Goal: Check status: Check status

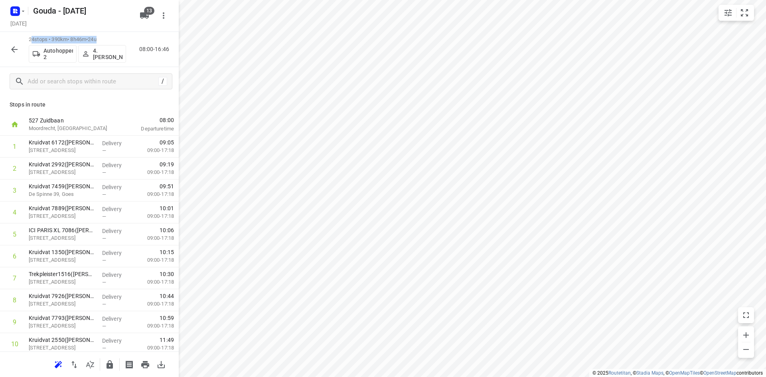
drag, startPoint x: 107, startPoint y: 39, endPoint x: 32, endPoint y: 37, distance: 75.4
click at [32, 37] on p "24 stops • 390km • 8h46m • 24u" at bounding box center [77, 40] width 97 height 8
click at [16, 13] on rect "button" at bounding box center [15, 11] width 10 height 10
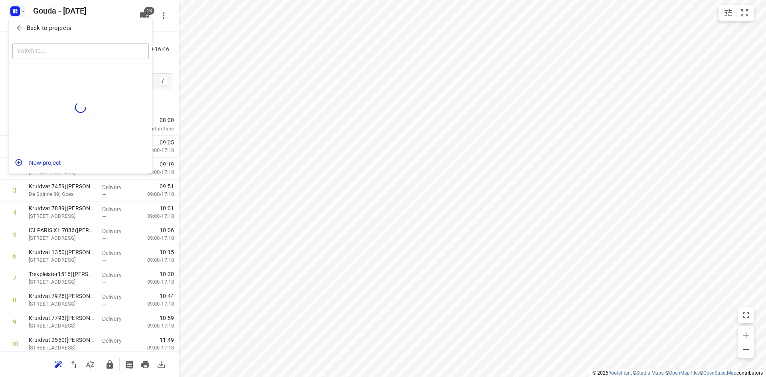
click at [32, 33] on button "Back to projects" at bounding box center [80, 28] width 136 height 13
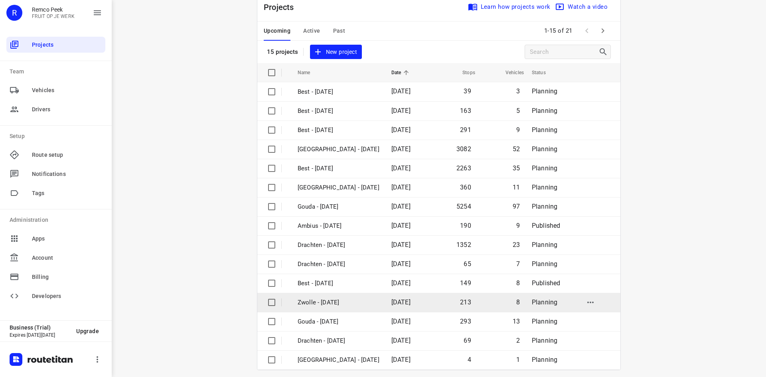
scroll to position [26, 0]
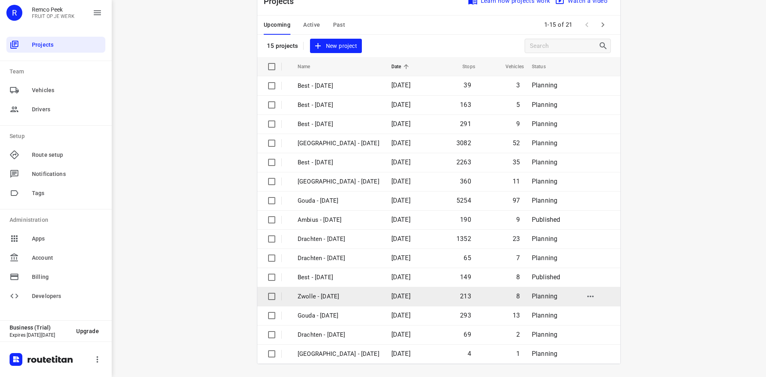
click at [361, 294] on td "Zwolle - [DATE]" at bounding box center [337, 296] width 95 height 19
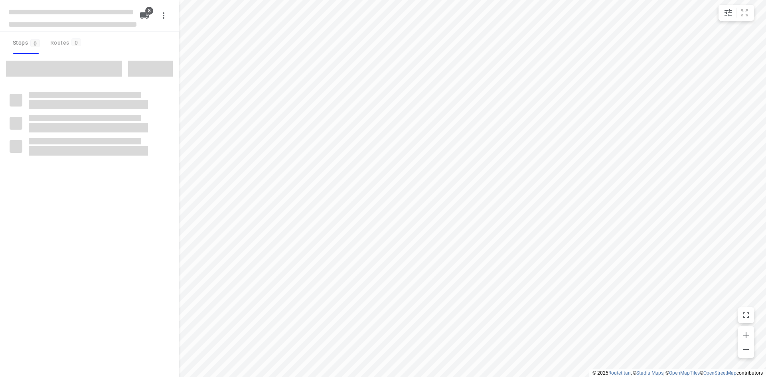
checkbox input "true"
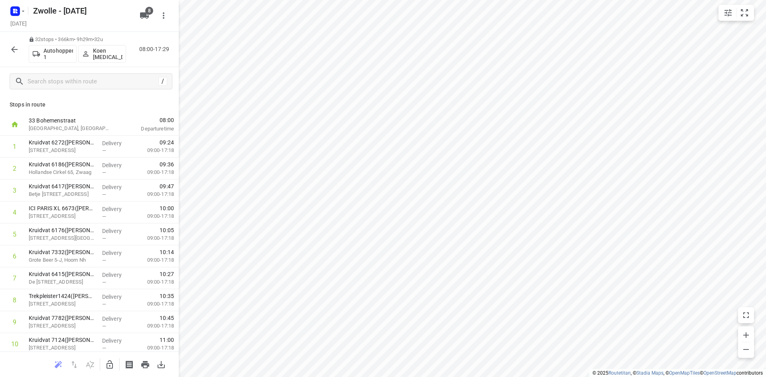
click at [15, 49] on icon "button" at bounding box center [14, 49] width 6 height 6
